Goal: Transaction & Acquisition: Subscribe to service/newsletter

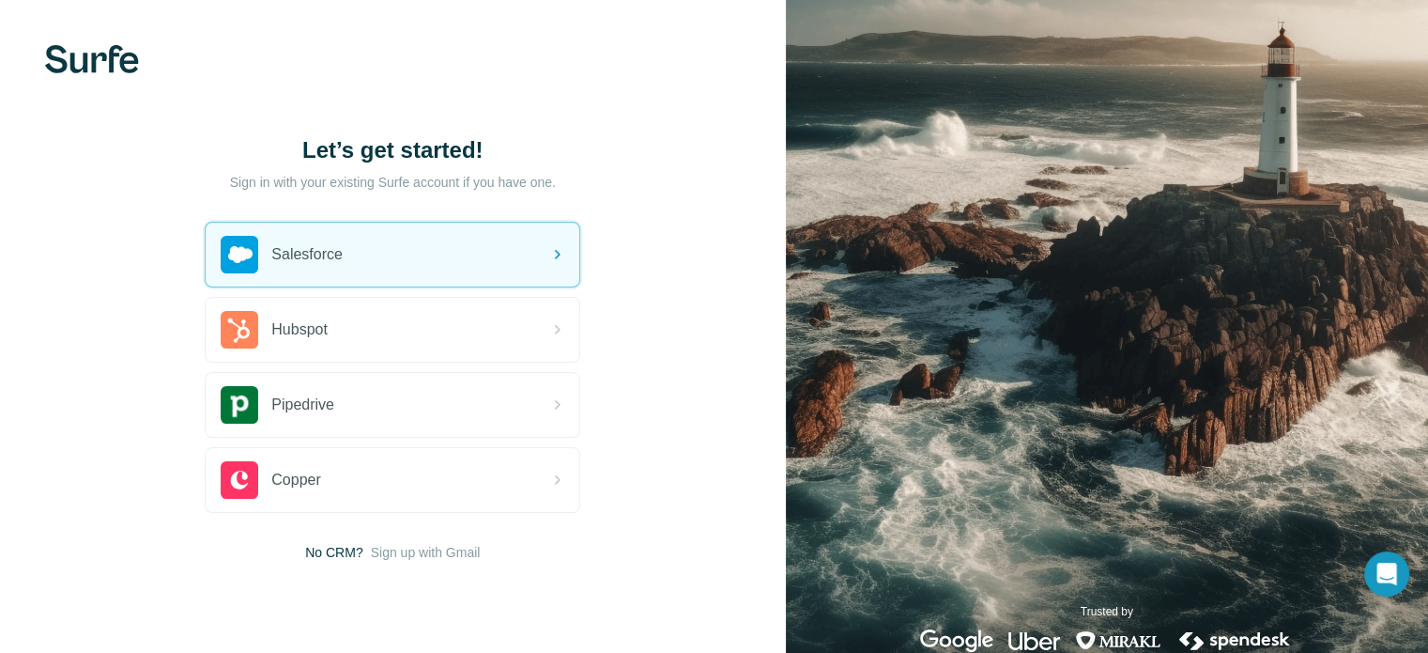
click at [425, 555] on span "Sign up with Gmail" at bounding box center [426, 552] width 110 height 19
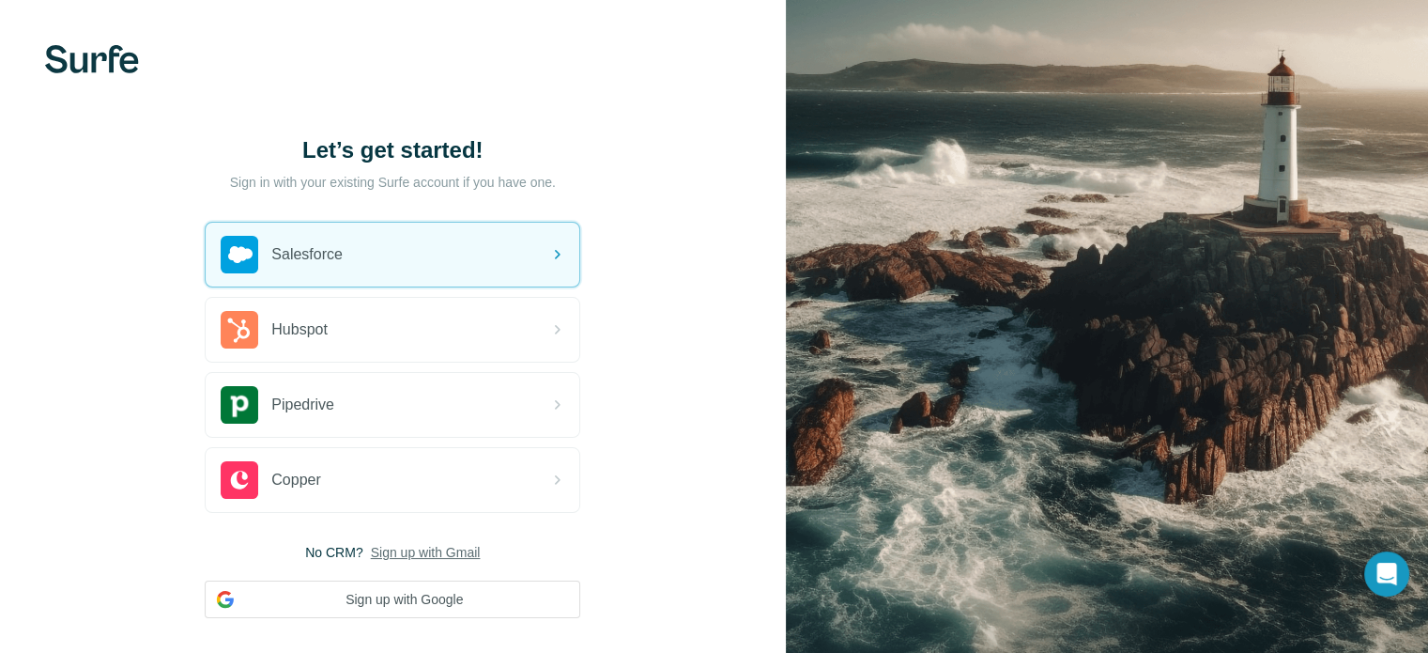
scroll to position [99, 0]
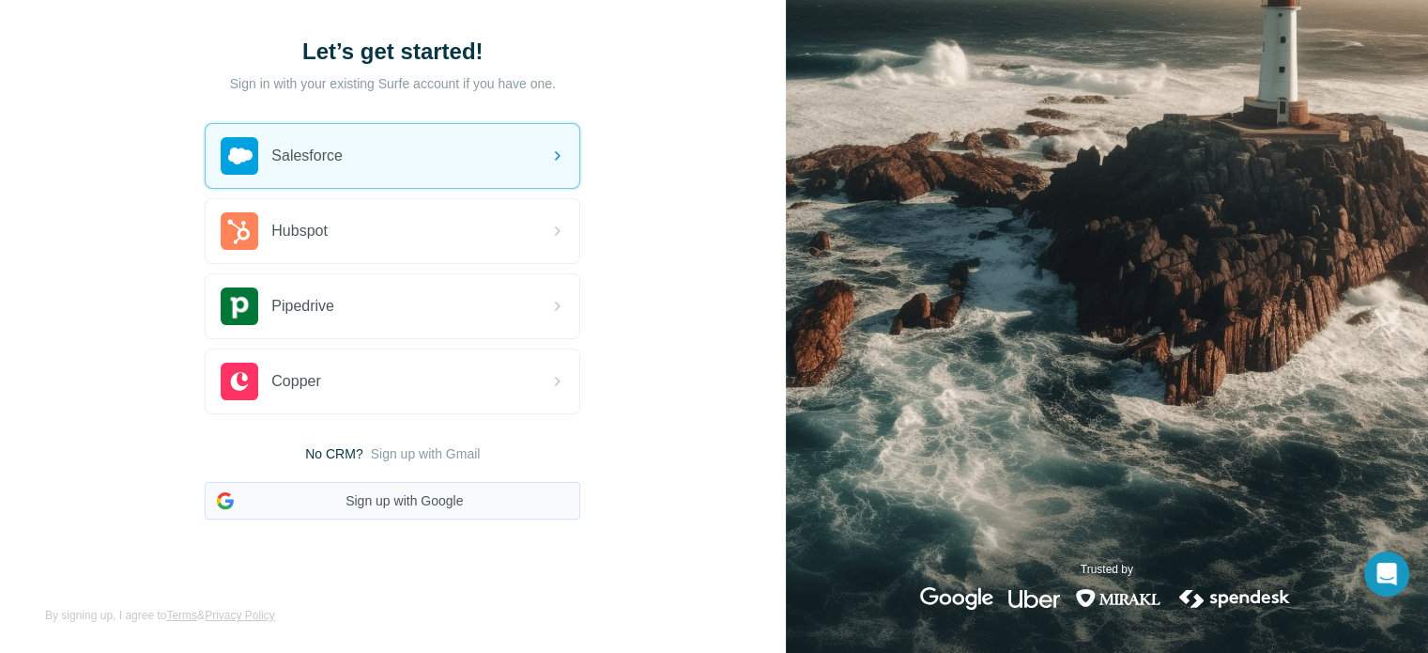
click at [436, 504] on button "Sign up with Google" at bounding box center [393, 501] width 376 height 38
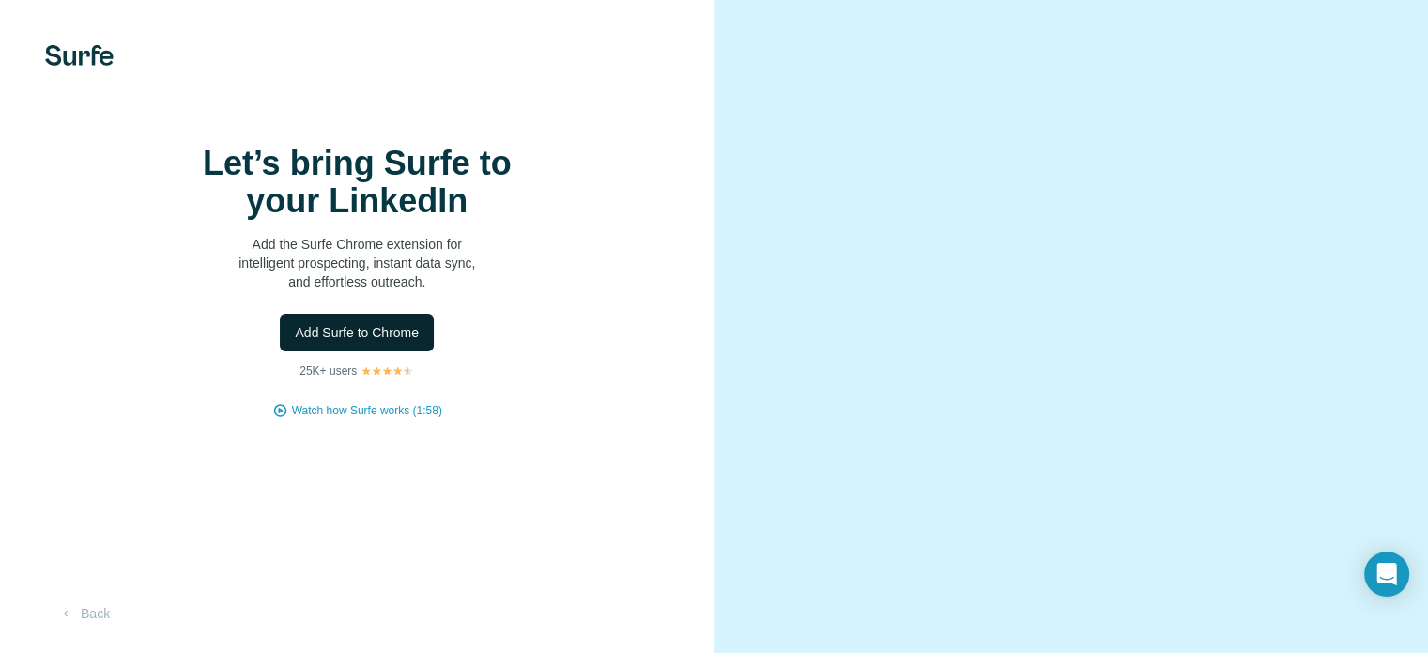
click at [410, 342] on span "Add Surfe to Chrome" at bounding box center [357, 332] width 124 height 19
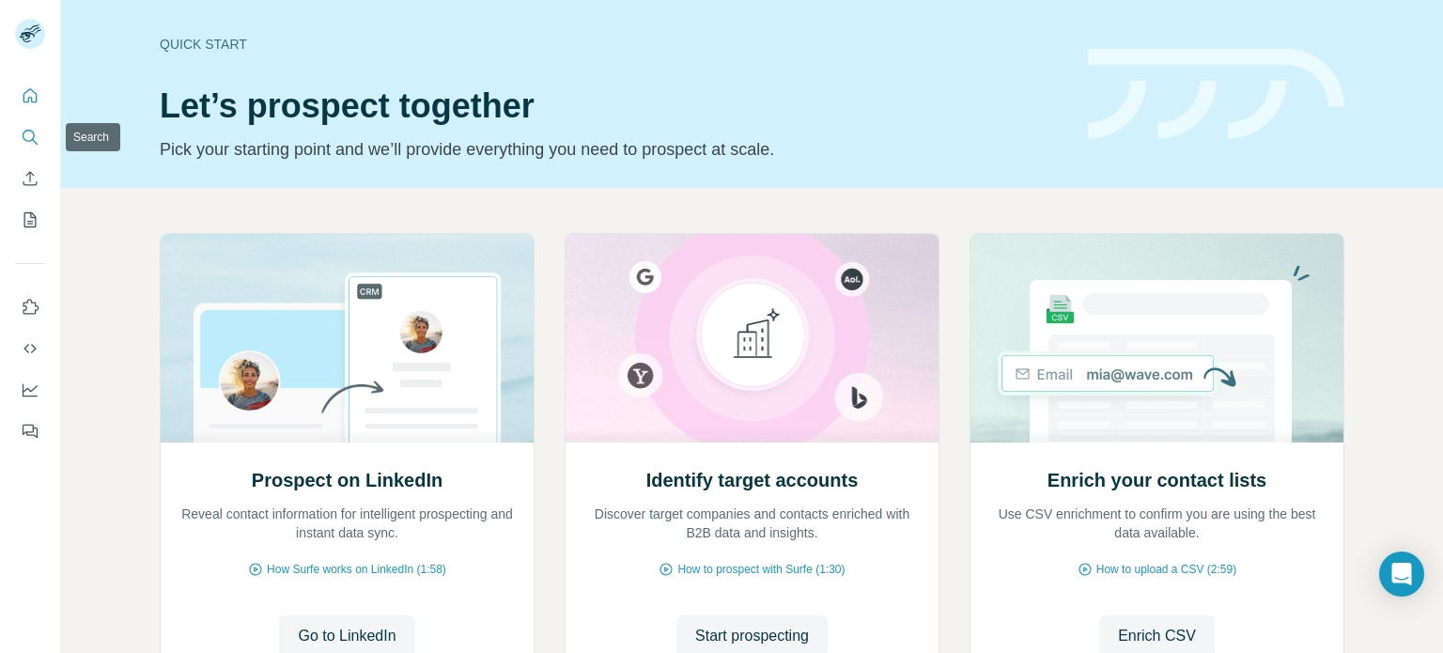
click at [31, 129] on icon "Search" at bounding box center [30, 137] width 19 height 19
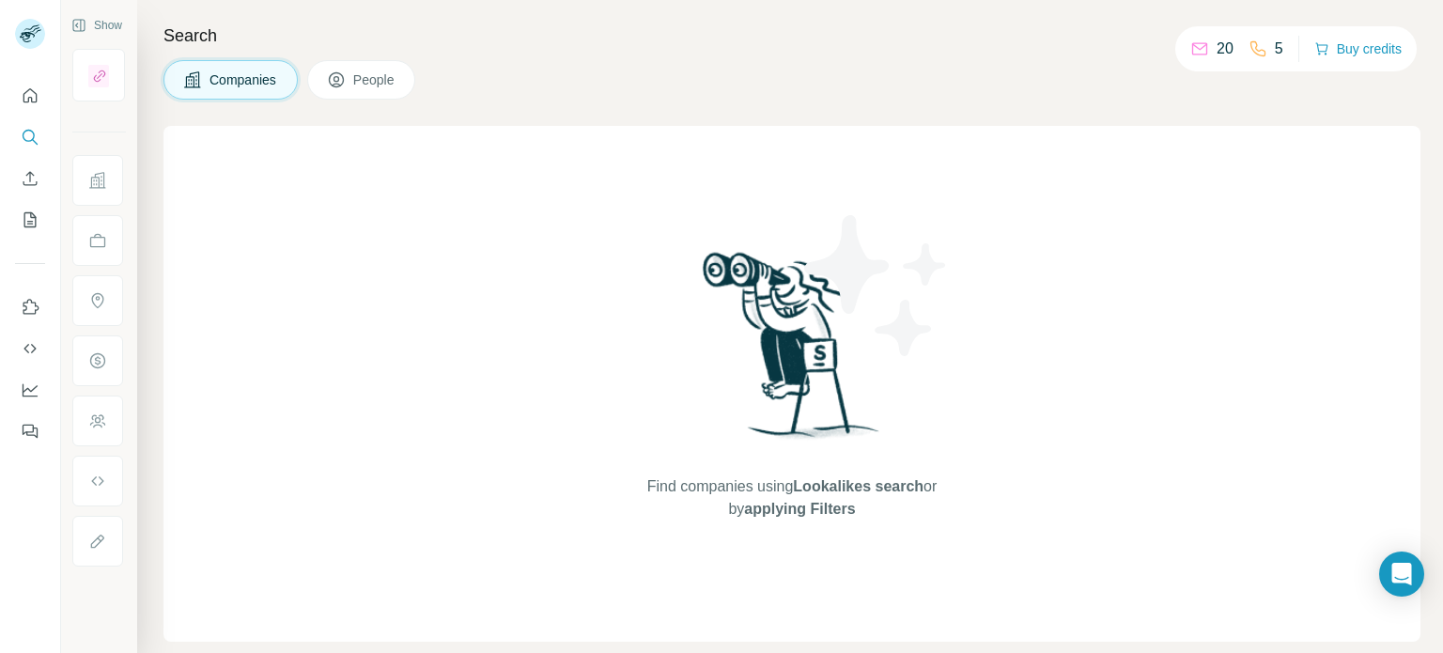
click at [357, 93] on button "People" at bounding box center [361, 79] width 109 height 39
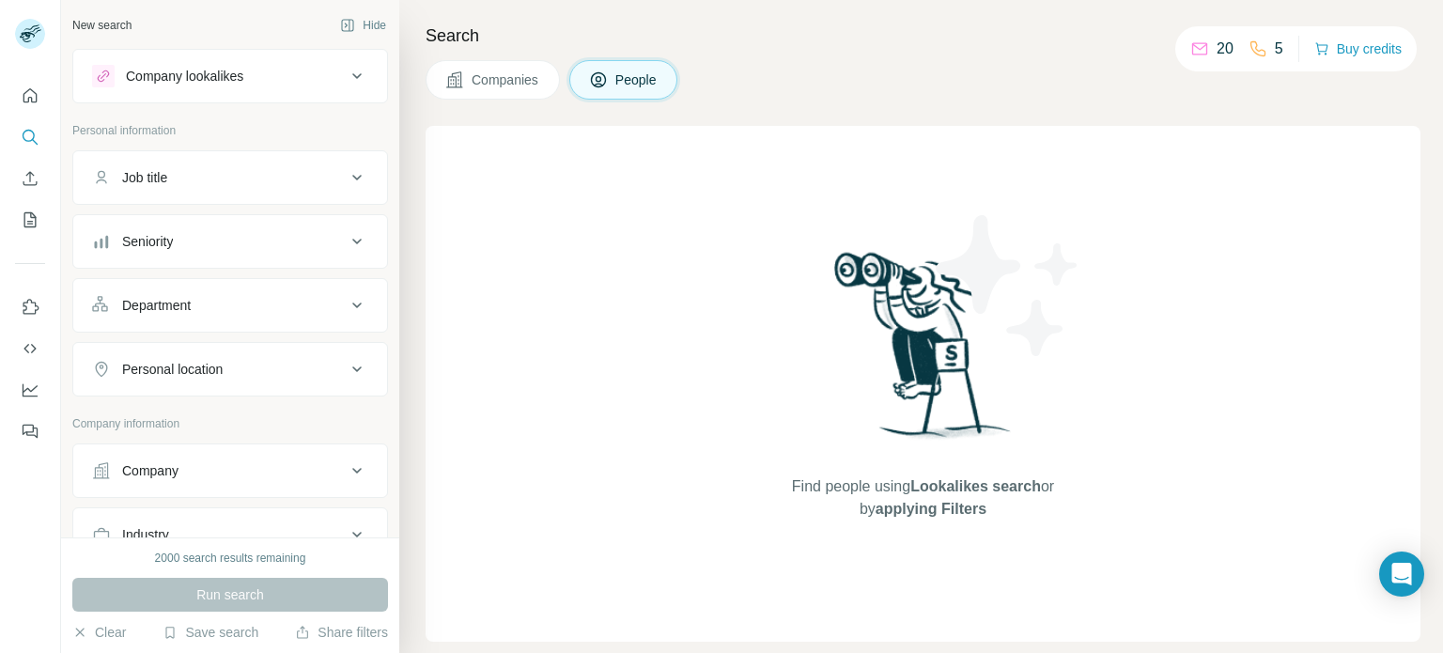
click at [301, 74] on div "Company lookalikes" at bounding box center [219, 76] width 254 height 23
click at [352, 76] on icon at bounding box center [356, 76] width 9 height 6
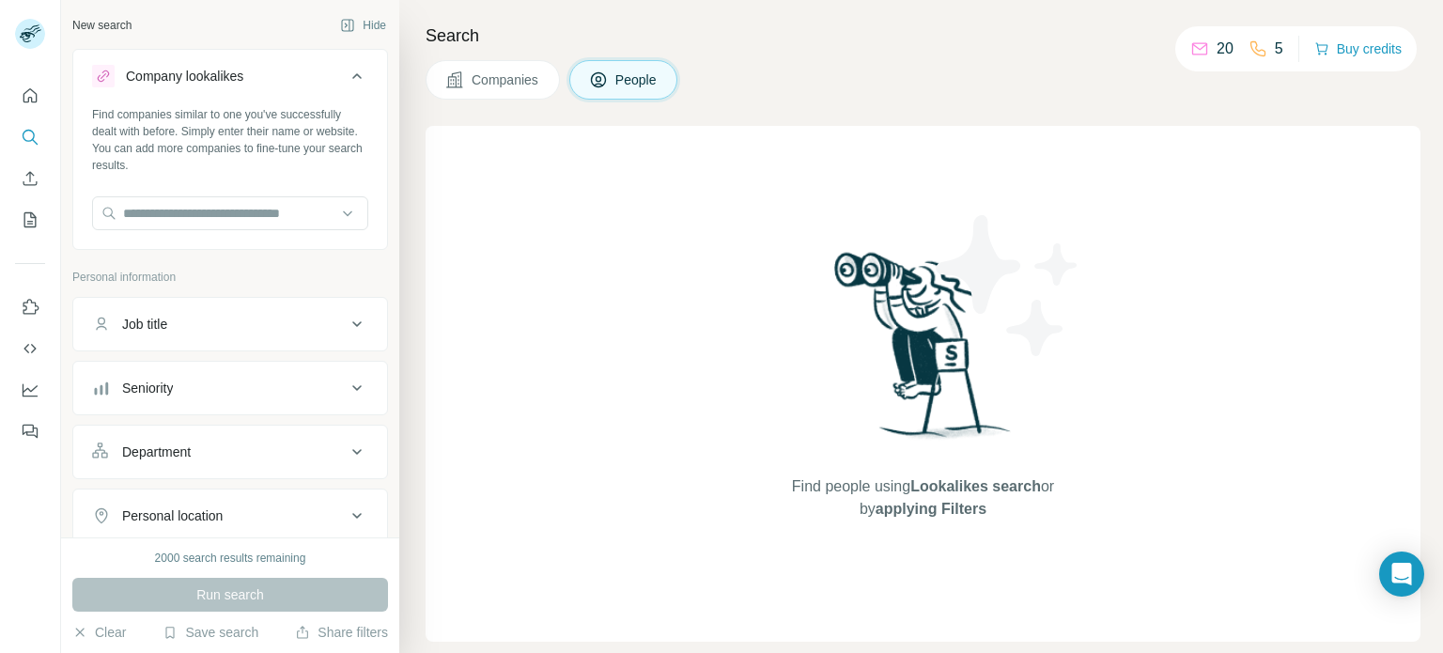
click at [294, 315] on button "Job title" at bounding box center [230, 323] width 314 height 45
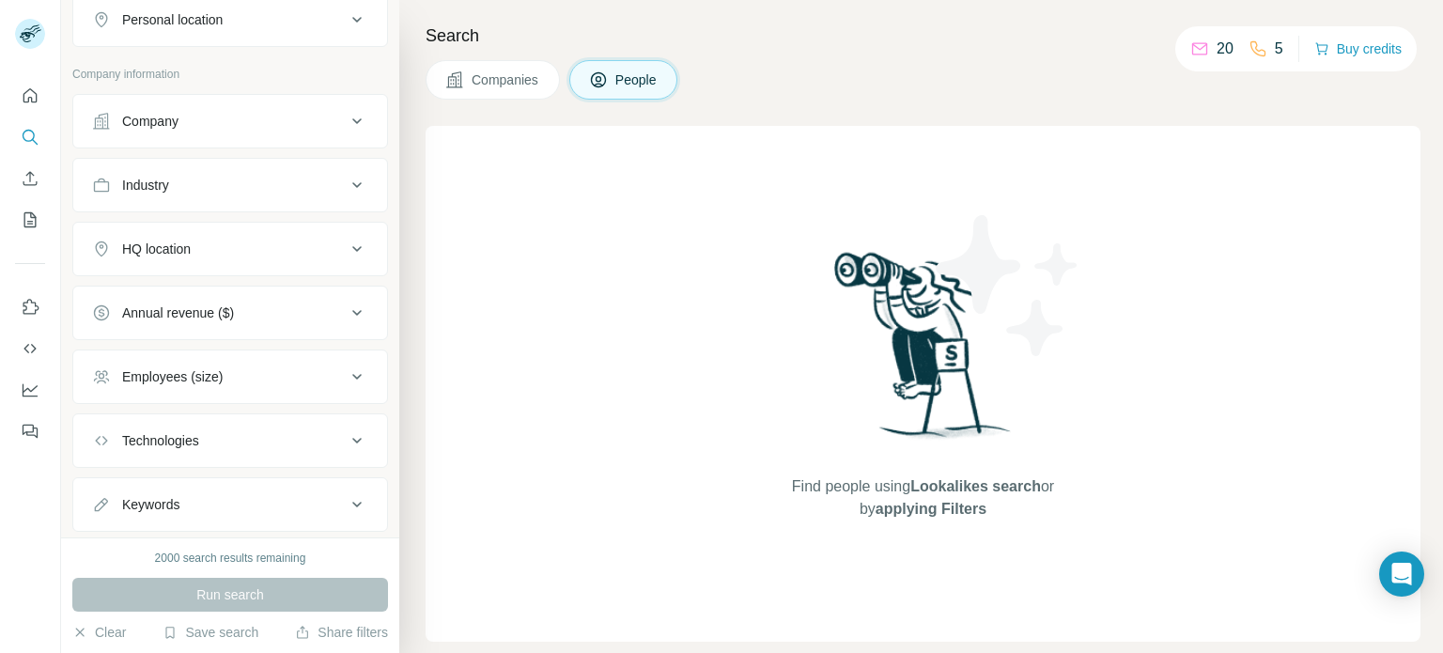
scroll to position [594, 0]
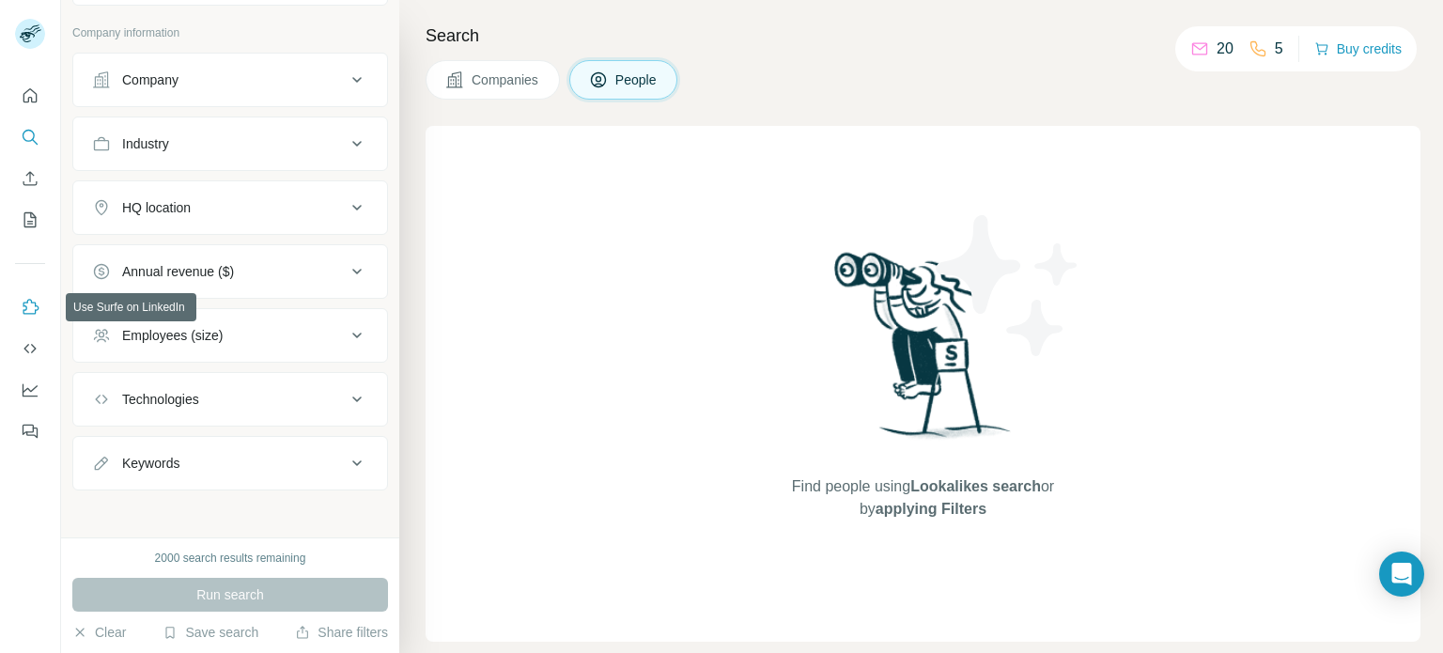
click at [26, 303] on icon "Use Surfe on LinkedIn" at bounding box center [30, 307] width 19 height 19
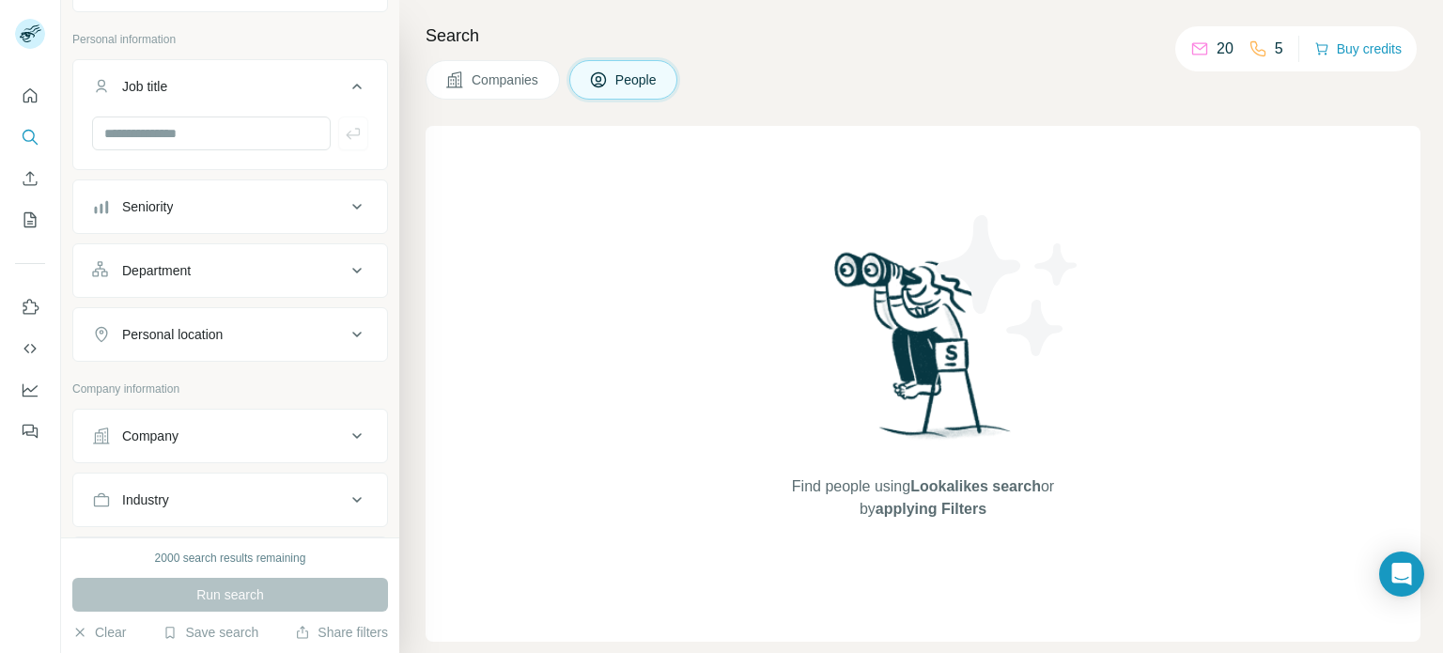
scroll to position [218, 0]
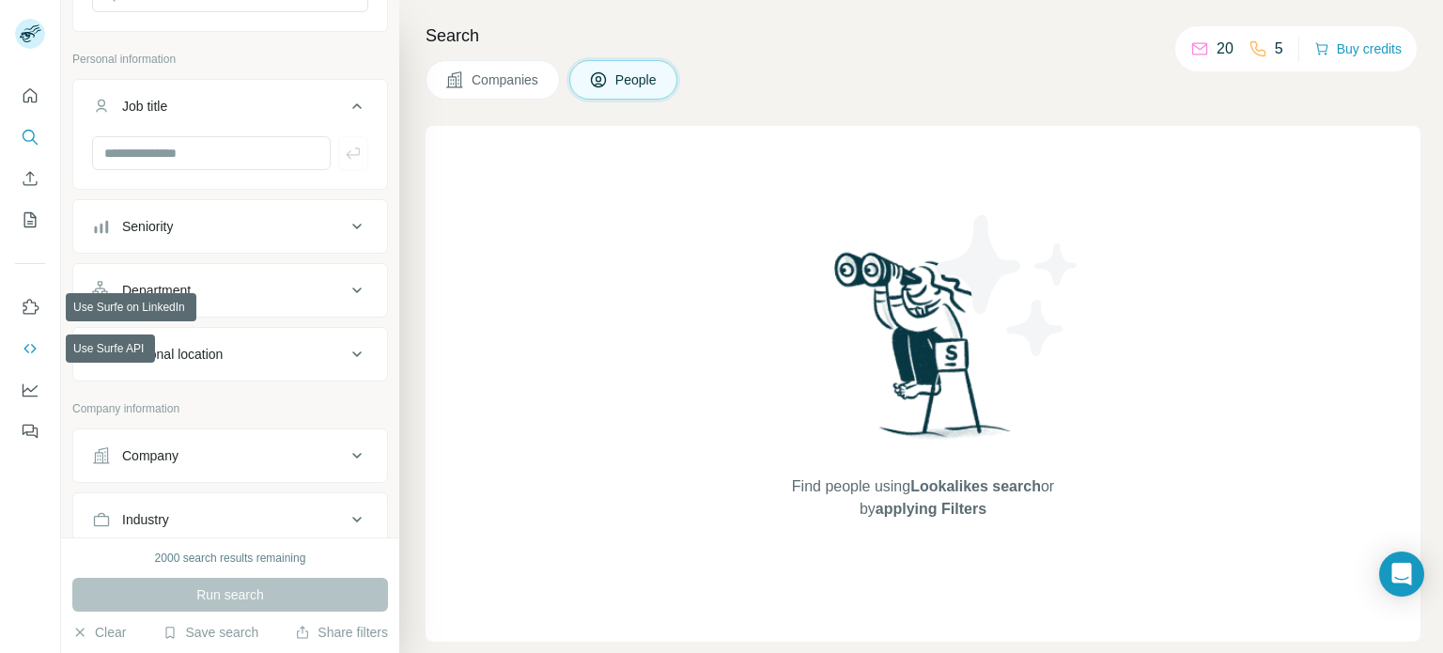
drag, startPoint x: 31, startPoint y: 312, endPoint x: 31, endPoint y: 333, distance: 21.6
click at [31, 333] on nav at bounding box center [30, 369] width 30 height 158
click at [31, 335] on button "Use Surfe API" at bounding box center [30, 349] width 30 height 34
